Goal: Task Accomplishment & Management: Complete application form

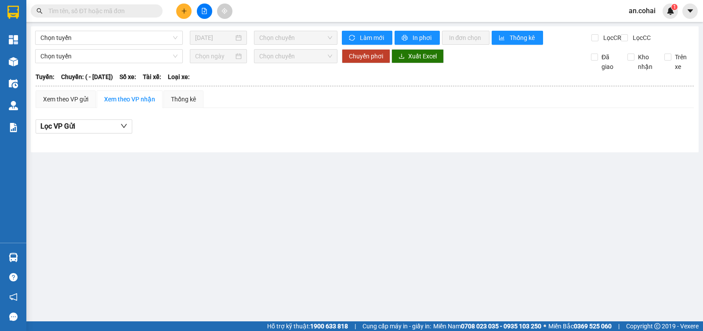
type input "[DATE]"
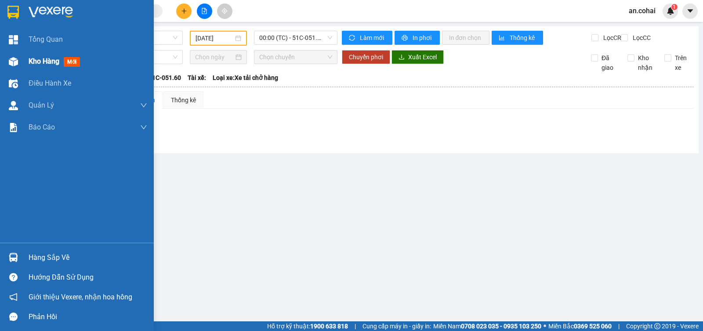
click at [46, 66] on div "Kho hàng mới" at bounding box center [56, 61] width 55 height 11
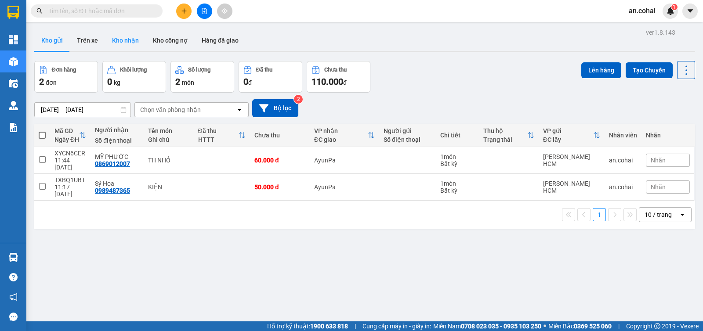
click at [128, 46] on button "Kho nhận" at bounding box center [125, 40] width 41 height 21
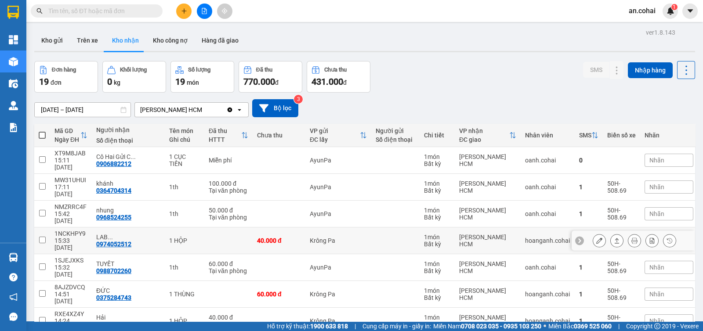
click at [615, 238] on icon at bounding box center [617, 240] width 5 height 5
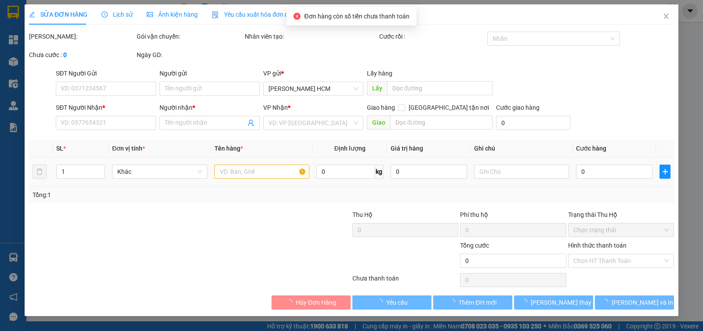
type input "0974052512"
type input "LAB Đ.PHƯƠNG"
type input "40.000"
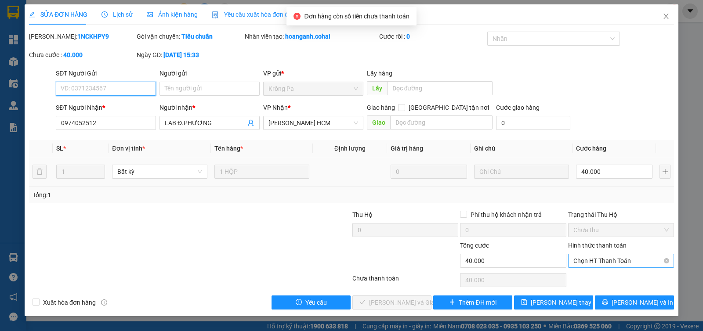
click at [637, 265] on span "Chọn HT Thanh Toán" at bounding box center [621, 261] width 95 height 13
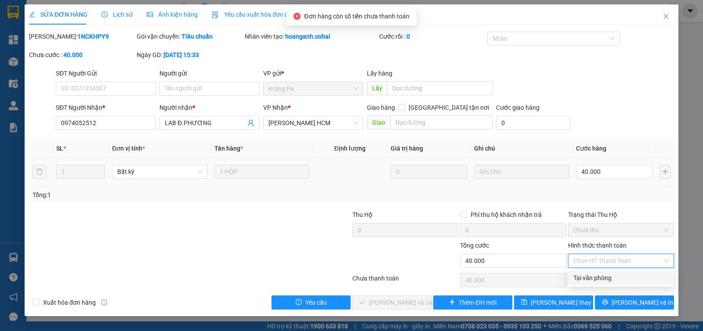
click at [633, 279] on div "Tại văn phòng" at bounding box center [621, 278] width 95 height 10
type input "0"
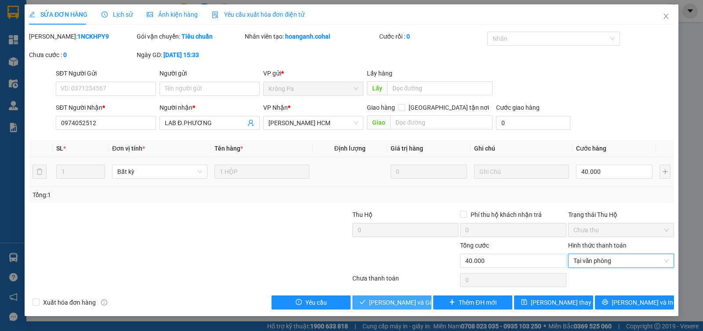
click at [374, 298] on span "[PERSON_NAME] và Giao hàng" at bounding box center [411, 303] width 84 height 10
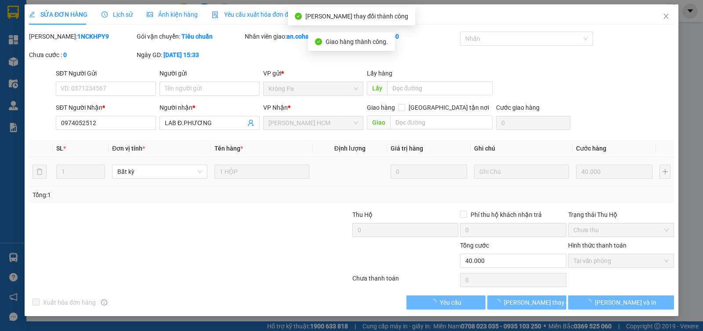
click at [672, 29] on div "SỬA ĐƠN HÀNG Lịch sử Ảnh kiện hàng Yêu cầu xuất hóa đơn điện tử Total Paid Fee …" at bounding box center [351, 156] width 645 height 305
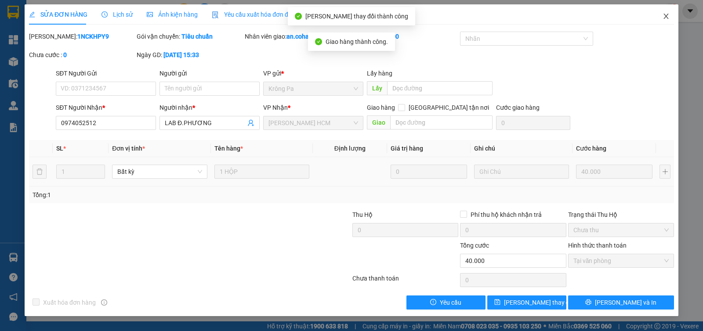
click at [669, 22] on span "Close" at bounding box center [666, 16] width 25 height 25
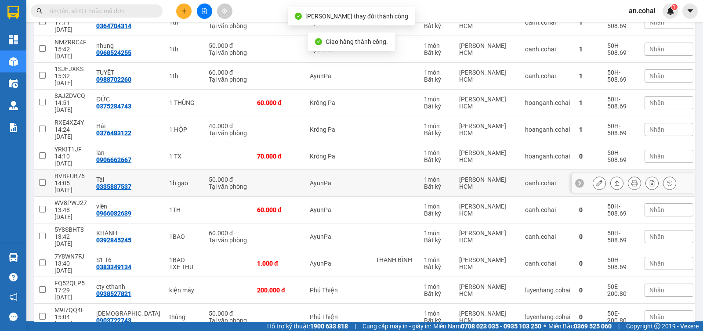
scroll to position [166, 0]
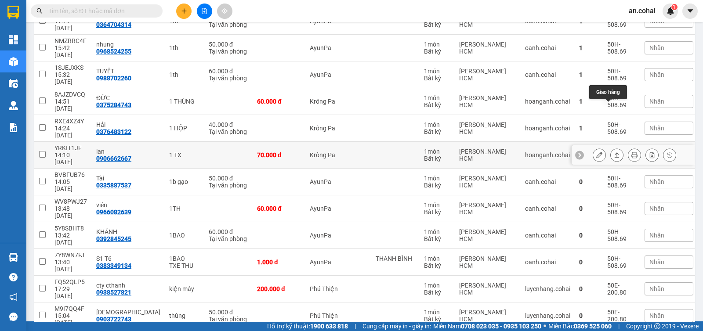
click at [612, 148] on button at bounding box center [617, 155] width 12 height 15
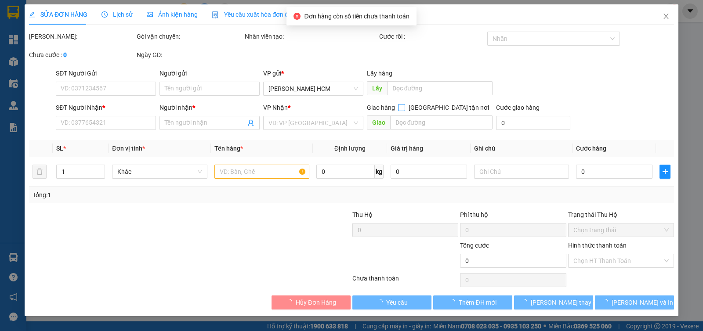
type input "0906662667"
type input "lan"
type input "70.000"
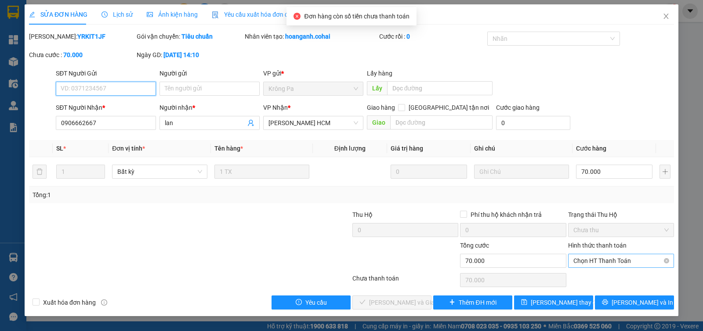
click at [591, 259] on span "Chọn HT Thanh Toán" at bounding box center [621, 261] width 95 height 13
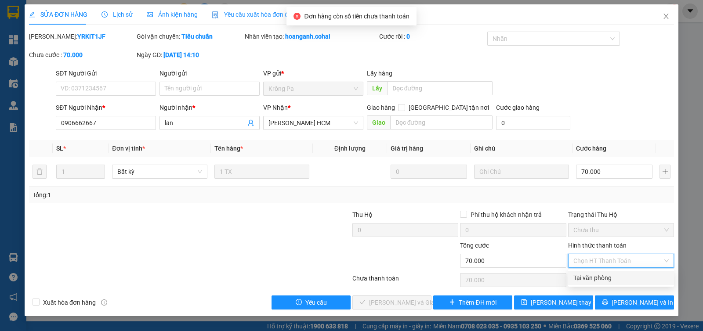
click at [598, 278] on div "Tại văn phòng" at bounding box center [621, 278] width 95 height 10
type input "0"
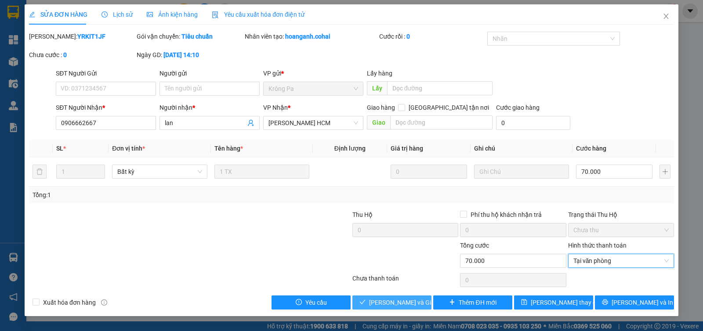
click at [400, 305] on span "[PERSON_NAME] và Giao hàng" at bounding box center [411, 303] width 84 height 10
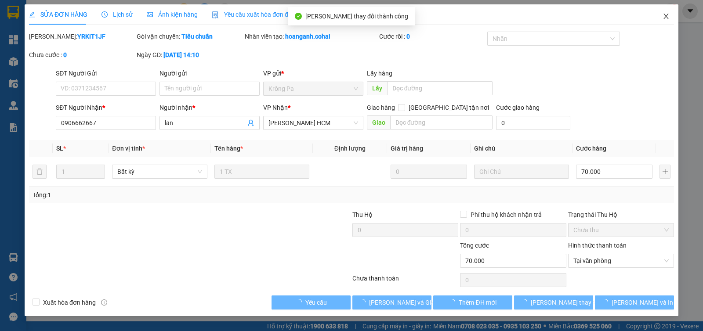
click at [669, 25] on span "Close" at bounding box center [666, 16] width 25 height 25
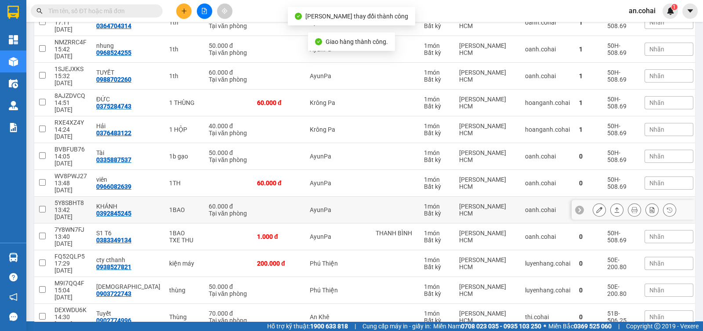
scroll to position [166, 0]
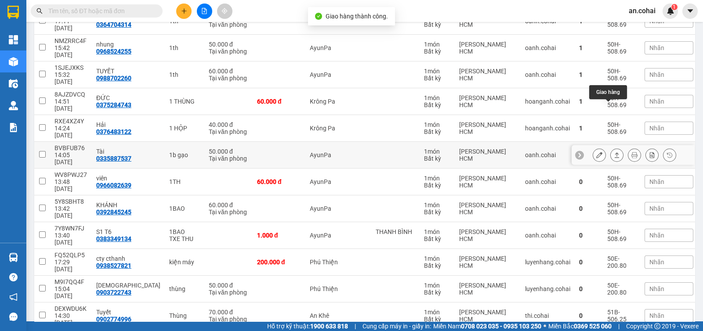
click at [614, 152] on icon at bounding box center [617, 155] width 6 height 6
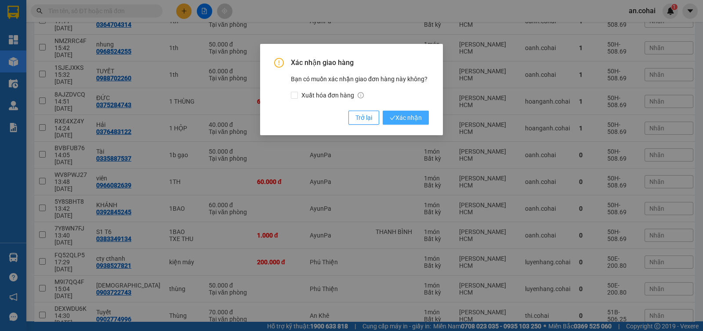
click at [402, 114] on span "Xác nhận" at bounding box center [406, 118] width 32 height 10
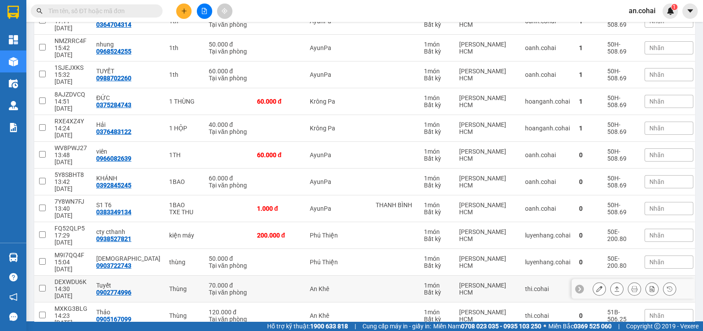
click at [614, 286] on icon at bounding box center [617, 289] width 6 height 6
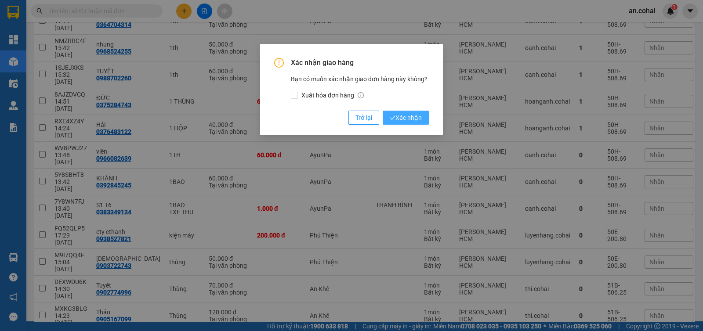
click at [408, 120] on span "Xác nhận" at bounding box center [406, 118] width 32 height 10
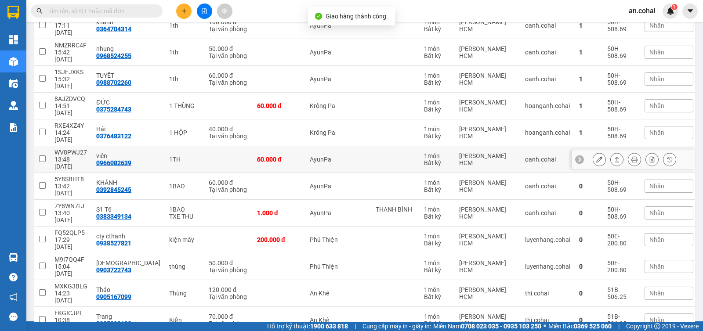
scroll to position [163, 0]
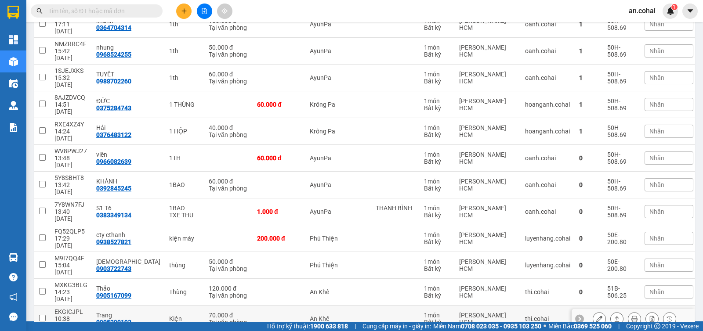
click at [614, 316] on icon at bounding box center [617, 319] width 6 height 6
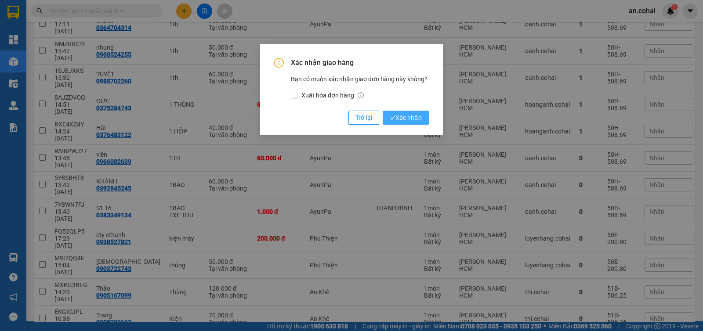
click at [415, 116] on span "Xác nhận" at bounding box center [406, 118] width 32 height 10
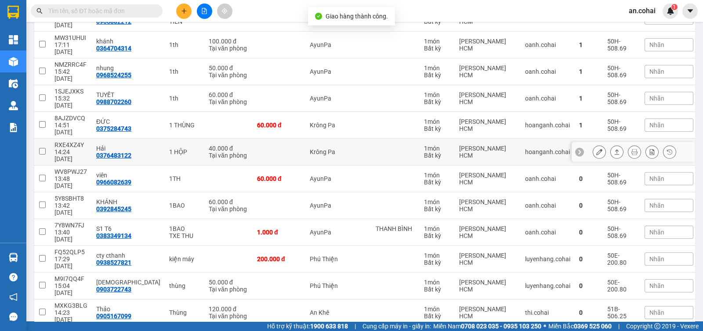
scroll to position [143, 0]
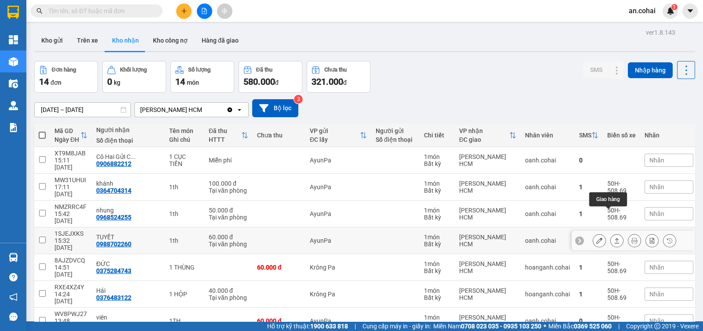
click at [614, 238] on icon at bounding box center [617, 241] width 6 height 6
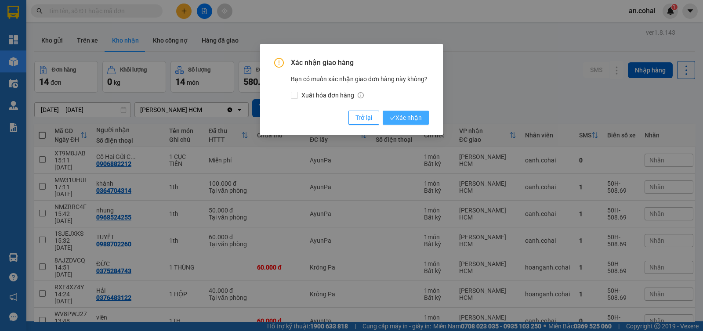
click at [407, 117] on span "Xác nhận" at bounding box center [406, 118] width 32 height 10
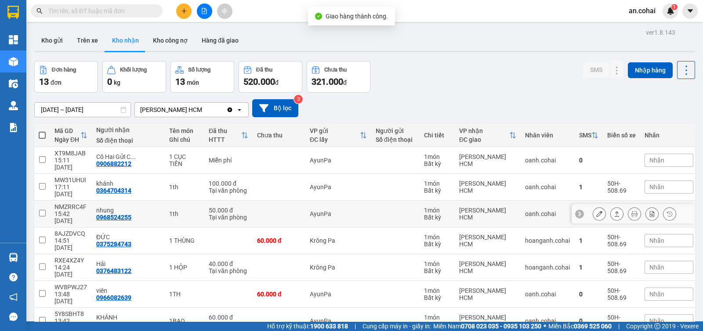
scroll to position [109, 0]
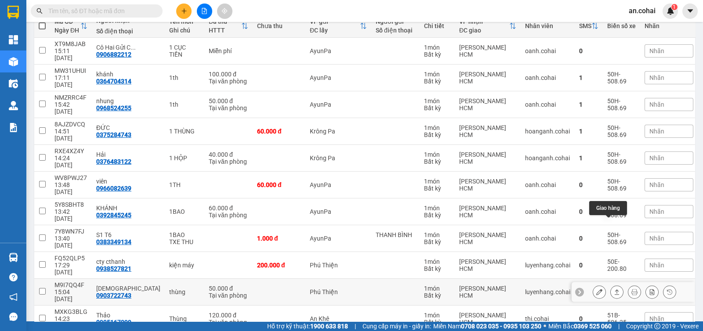
click at [611, 285] on button at bounding box center [617, 292] width 12 height 15
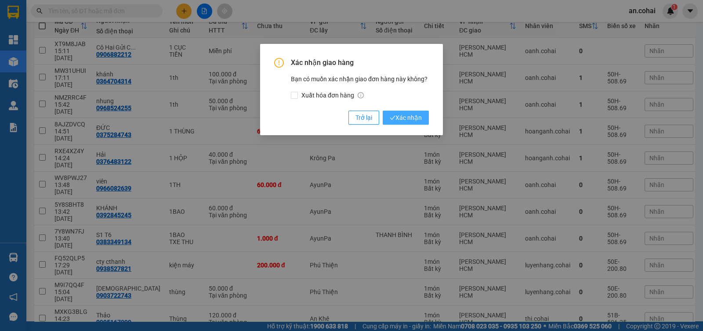
click at [410, 112] on button "Xác nhận" at bounding box center [406, 118] width 46 height 14
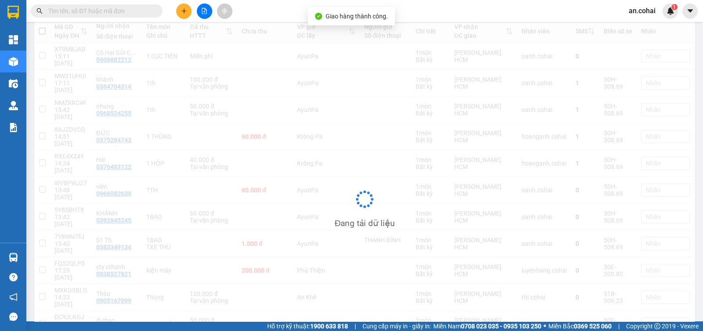
scroll to position [104, 0]
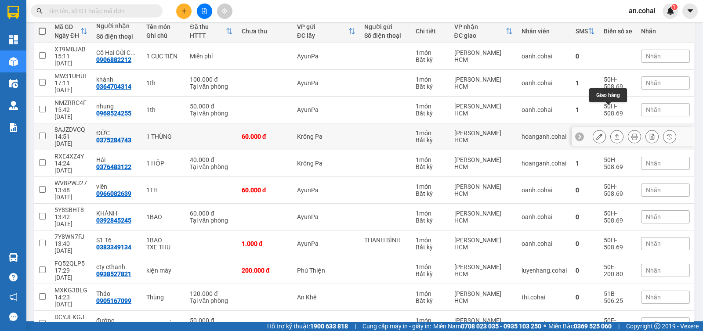
click at [596, 134] on icon at bounding box center [599, 137] width 6 height 6
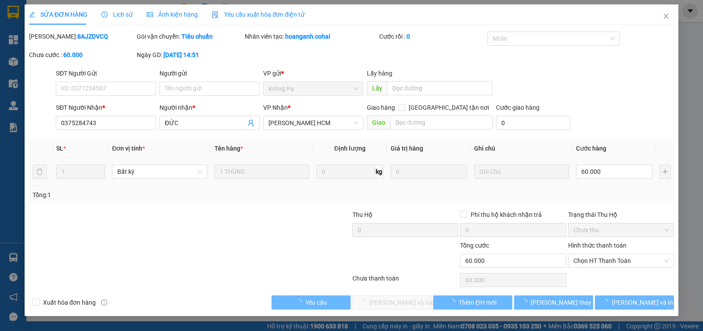
type input "0375284743"
type input "ĐỨC"
type input "60.000"
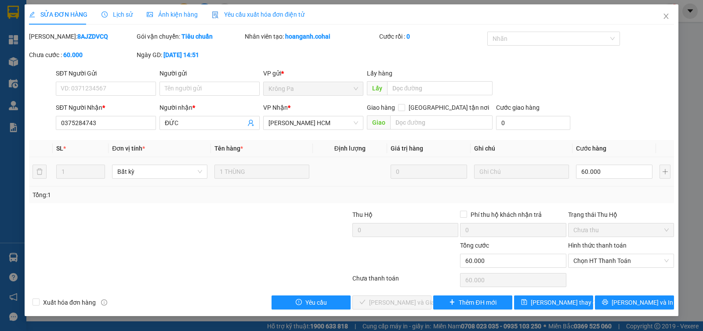
type input "0"
type input "5"
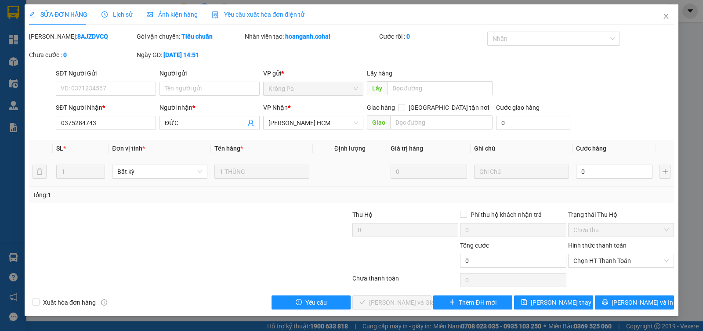
type input "005"
type input "50"
type input "0.050"
click at [601, 194] on div "Tổng: 1" at bounding box center [352, 195] width 638 height 10
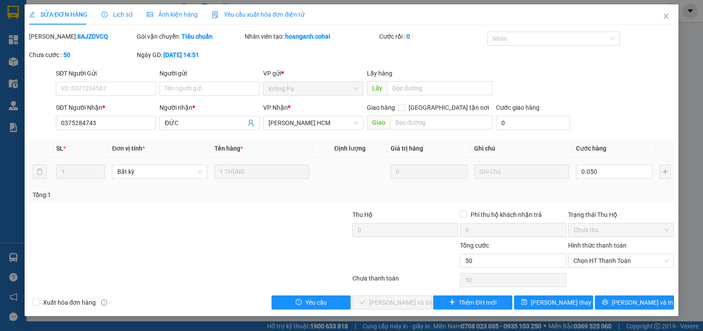
type input "50.000"
click at [586, 260] on span "Chọn HT Thanh Toán" at bounding box center [621, 261] width 95 height 13
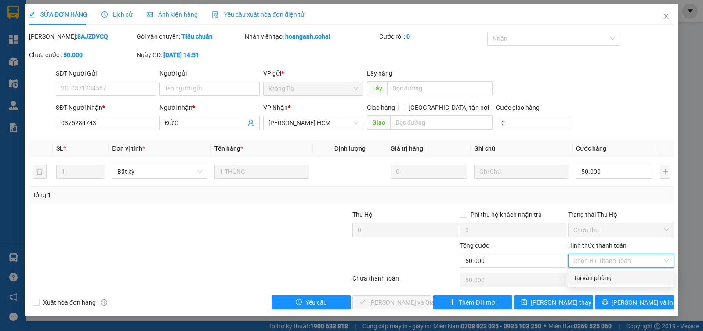
click at [588, 273] on div "Tại văn phòng" at bounding box center [621, 278] width 95 height 10
type input "0"
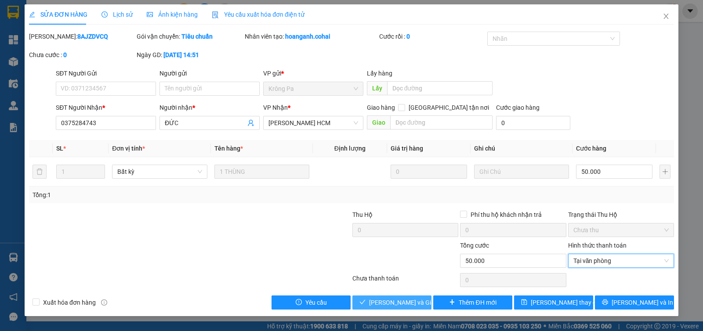
click at [396, 298] on span "[PERSON_NAME] và Giao hàng" at bounding box center [411, 303] width 84 height 10
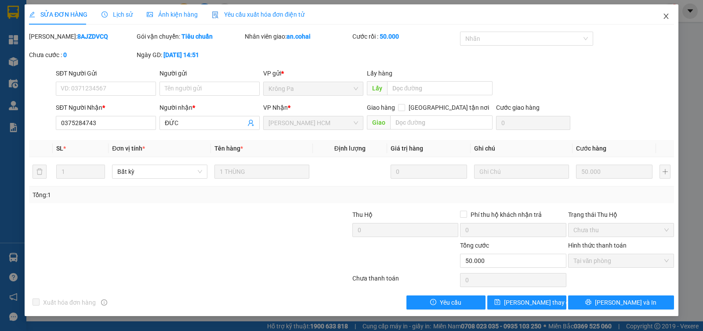
click at [671, 21] on span "Close" at bounding box center [666, 16] width 25 height 25
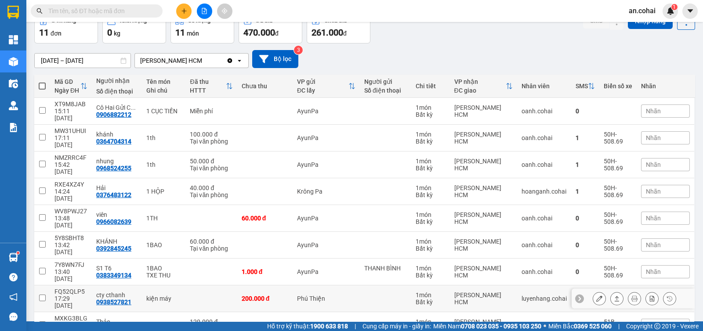
scroll to position [84, 0]
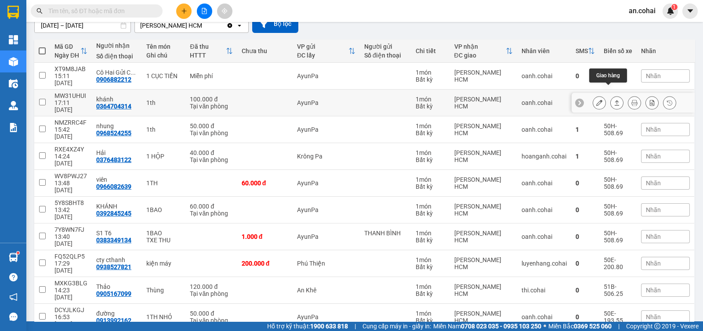
click at [614, 95] on button at bounding box center [617, 102] width 12 height 15
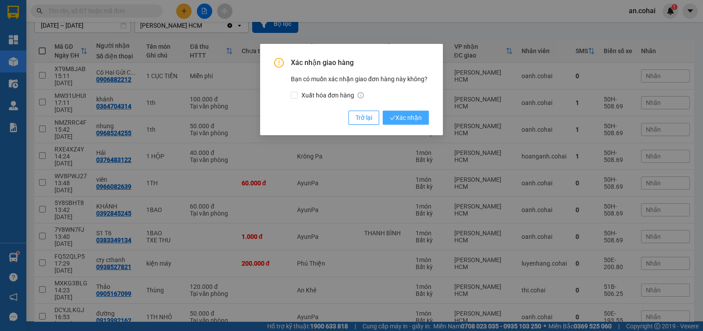
click at [424, 115] on button "Xác nhận" at bounding box center [406, 118] width 46 height 14
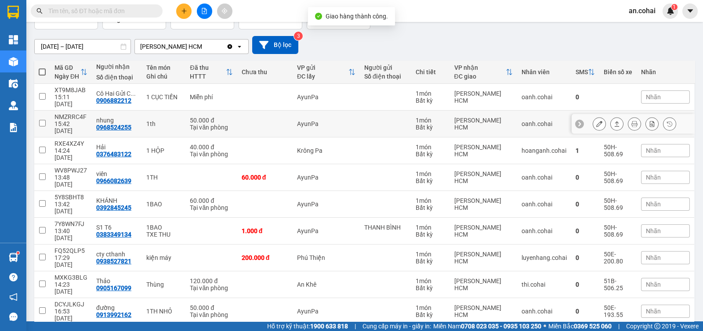
scroll to position [65, 0]
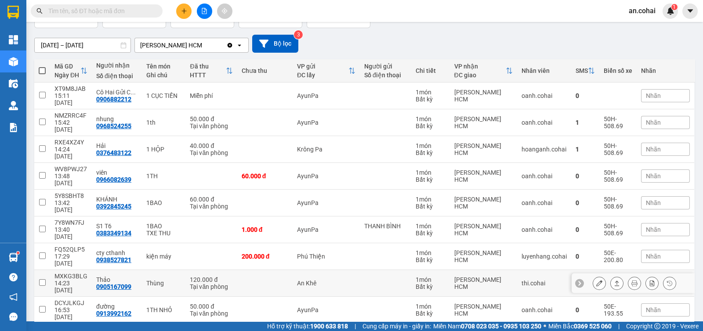
click at [614, 280] on icon at bounding box center [617, 283] width 6 height 6
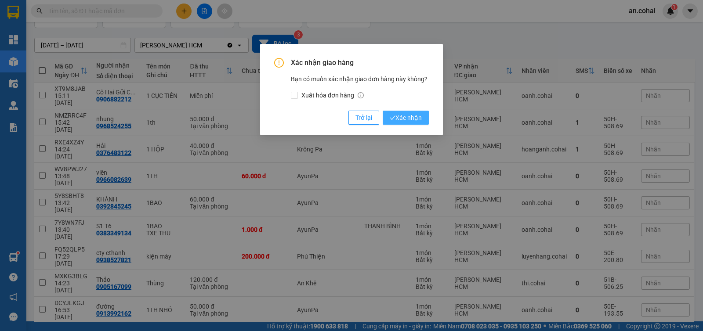
click at [409, 120] on span "Xác nhận" at bounding box center [406, 118] width 32 height 10
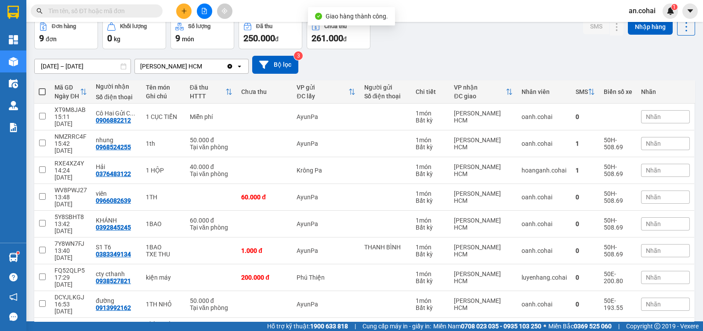
scroll to position [45, 0]
